Goal: Check status: Check status

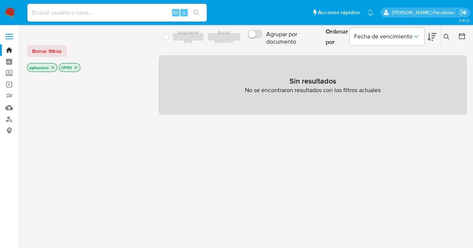
click at [102, 19] on div "Alt s" at bounding box center [116, 13] width 179 height 18
click at [95, 12] on input at bounding box center [116, 13] width 179 height 10
paste input "767966343"
type input "767966343"
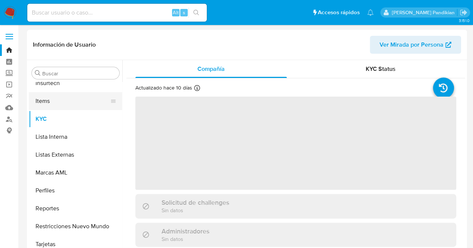
scroll to position [316, 0]
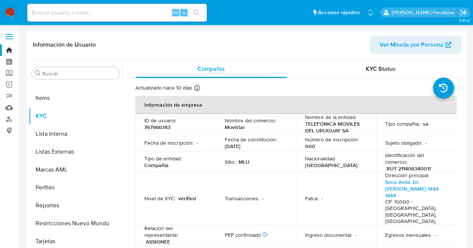
select select "10"
click at [236, 128] on p "Movistar" at bounding box center [235, 127] width 20 height 7
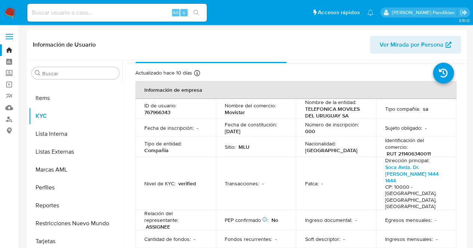
scroll to position [0, 0]
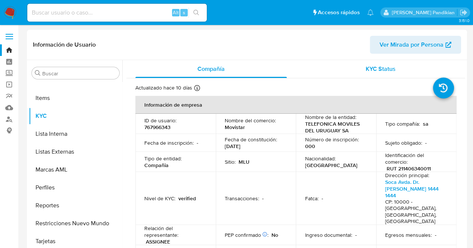
click at [344, 70] on div "KYC Status" at bounding box center [379, 69] width 151 height 18
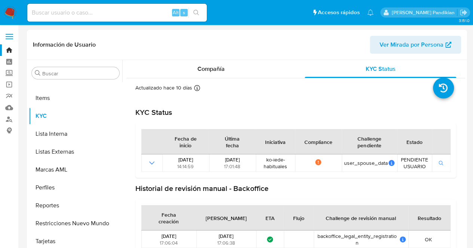
click at [272, 127] on div "Fecha de inicio Última fecha Iniciativa Compliance Challenge pendiente Estado […" at bounding box center [295, 150] width 321 height 55
click at [191, 69] on div "Compañía" at bounding box center [210, 69] width 151 height 18
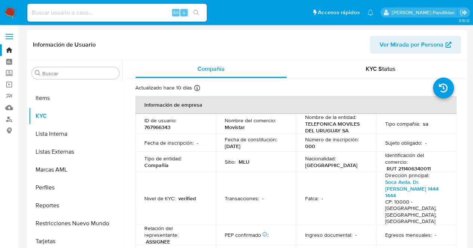
click at [273, 146] on div "Fecha de constitución : [DATE]" at bounding box center [256, 142] width 62 height 13
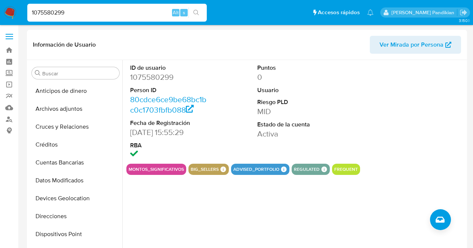
select select "10"
